Goal: Transaction & Acquisition: Book appointment/travel/reservation

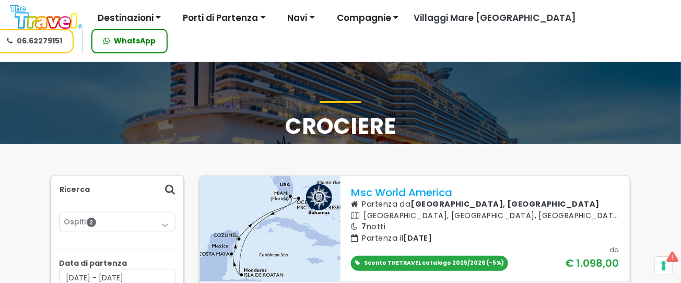
click at [70, 17] on img at bounding box center [46, 17] width 73 height 24
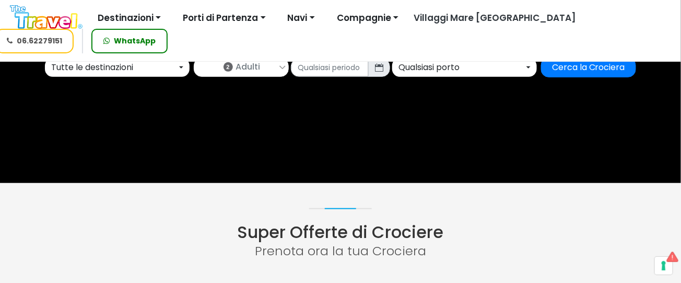
scroll to position [69, 0]
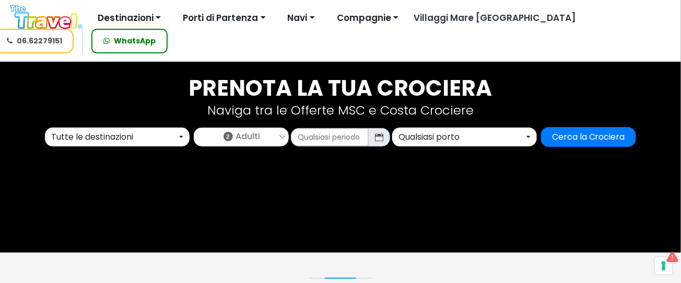
click at [160, 137] on div "Tutte le destinazioni" at bounding box center [114, 137] width 126 height 13
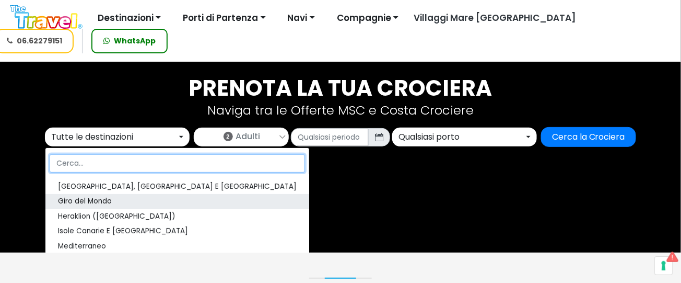
scroll to position [139, 0]
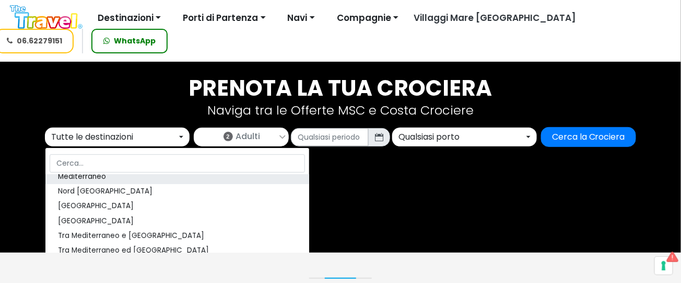
click at [122, 177] on link "Mediterraneo" at bounding box center [177, 176] width 264 height 15
select select "MED"
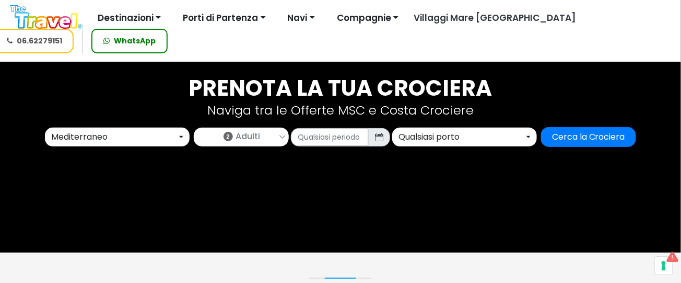
click at [380, 137] on icon at bounding box center [379, 137] width 8 height 8
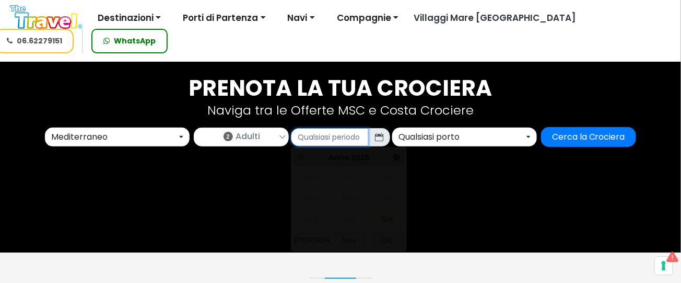
click at [355, 141] on input "text" at bounding box center [330, 137] width 78 height 18
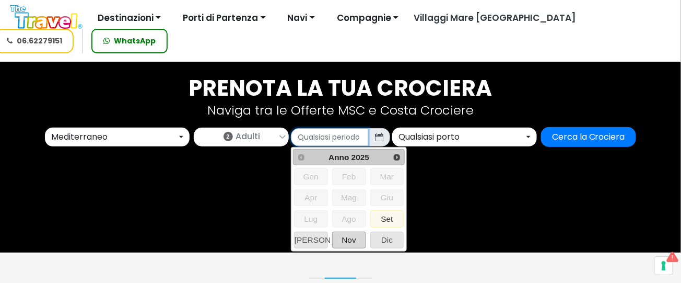
click at [355, 240] on span "Nov" at bounding box center [349, 240] width 33 height 16
type input "11/2025"
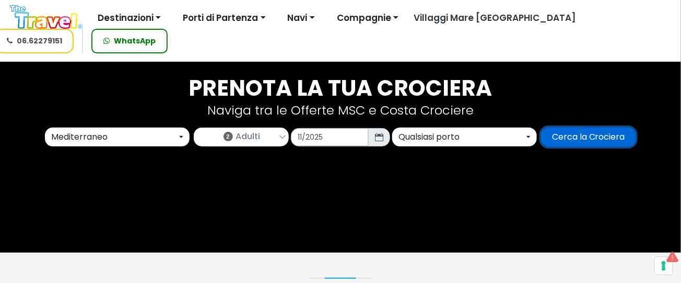
click at [578, 136] on input "Cerca la Crociera" at bounding box center [588, 137] width 95 height 20
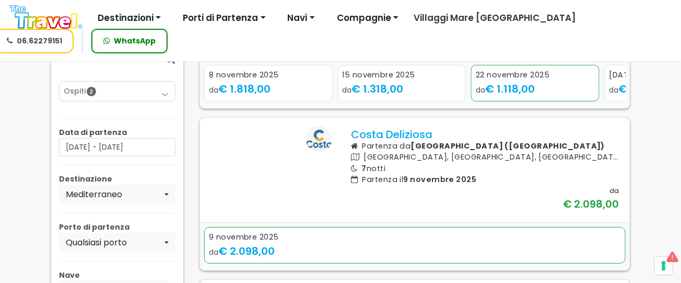
scroll to position [4807, 0]
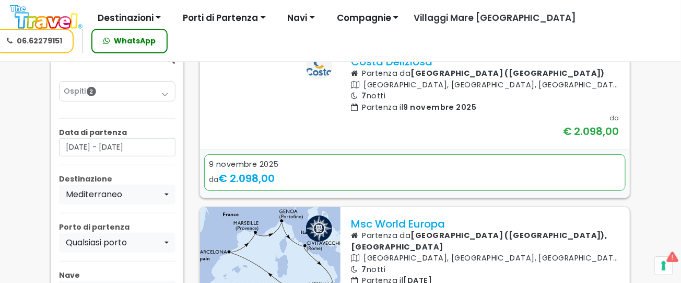
click at [65, 24] on img at bounding box center [46, 17] width 73 height 24
